Goal: Task Accomplishment & Management: Use online tool/utility

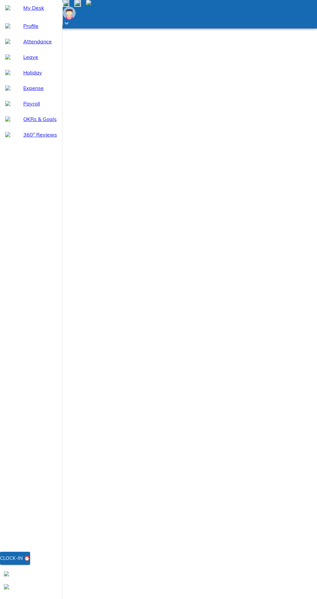
click at [30, 562] on div "Clock-in ⏰" at bounding box center [15, 558] width 30 height 8
click at [36, 574] on div "Clock-out ⏰" at bounding box center [18, 571] width 36 height 8
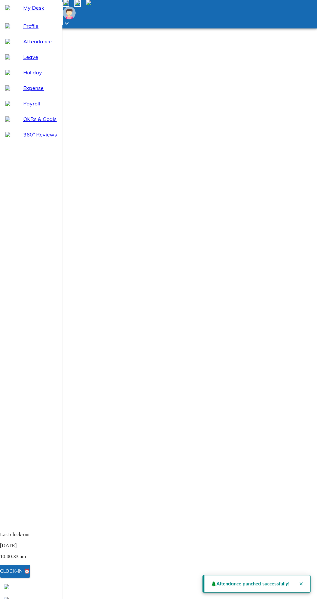
click at [52, 45] on span "Attendance" at bounding box center [40, 41] width 34 height 8
select select "8"
